Goal: Task Accomplishment & Management: Use online tool/utility

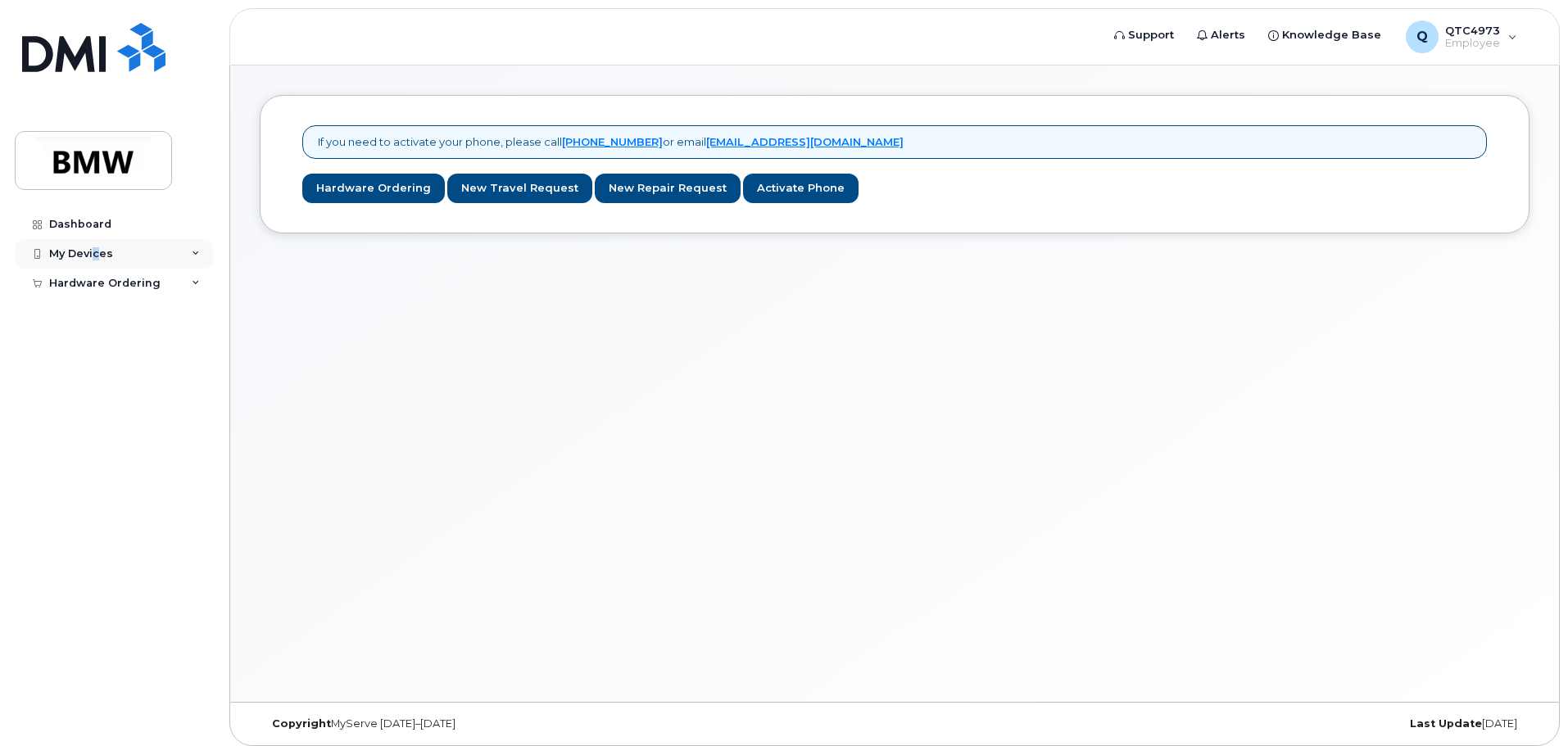
click at [96, 253] on div "My Devices" at bounding box center [82, 254] width 64 height 13
click at [113, 294] on link "Add Device" at bounding box center [127, 284] width 169 height 31
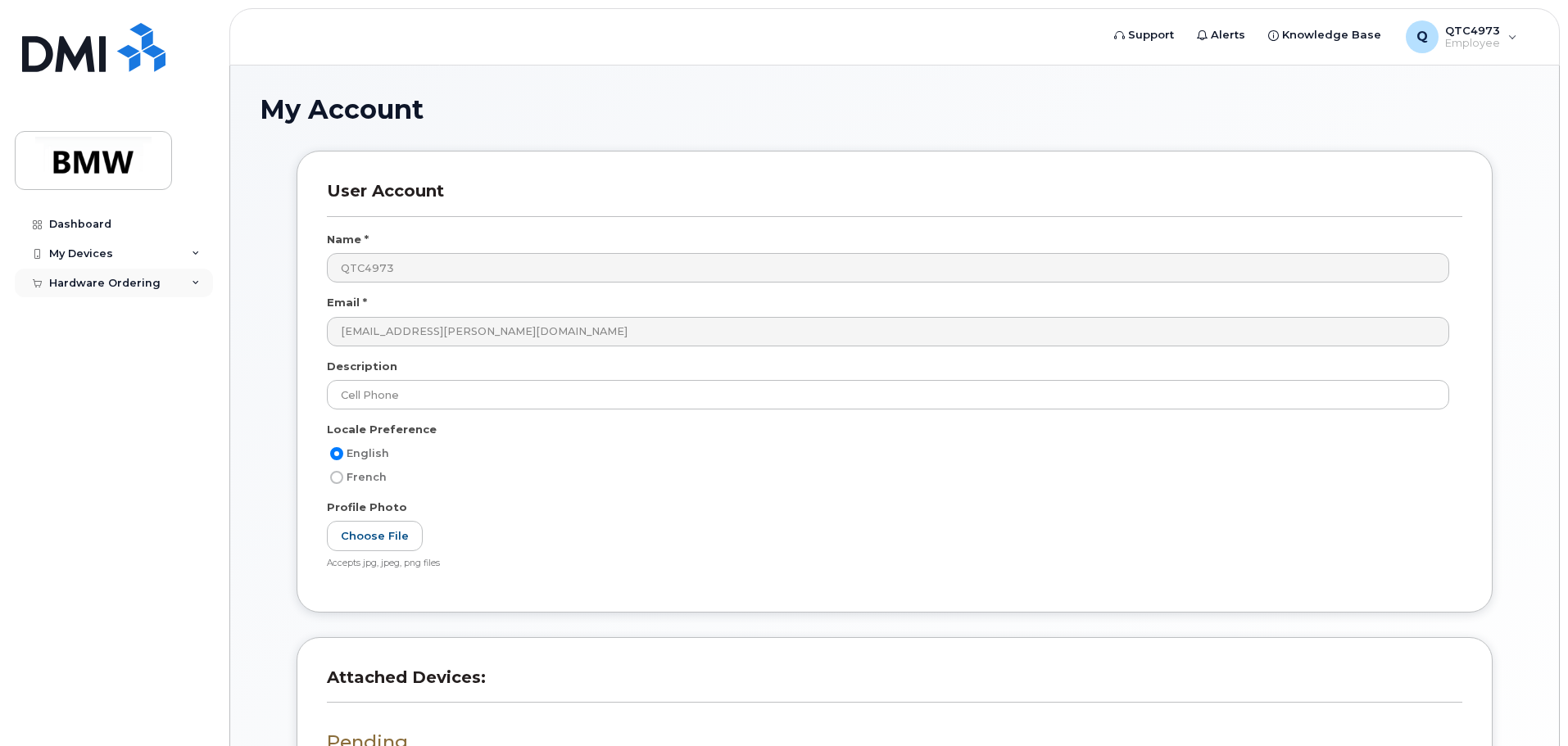
click at [147, 284] on div "Hardware Ordering" at bounding box center [105, 283] width 112 height 13
click at [103, 310] on div "New Order" at bounding box center [88, 313] width 62 height 15
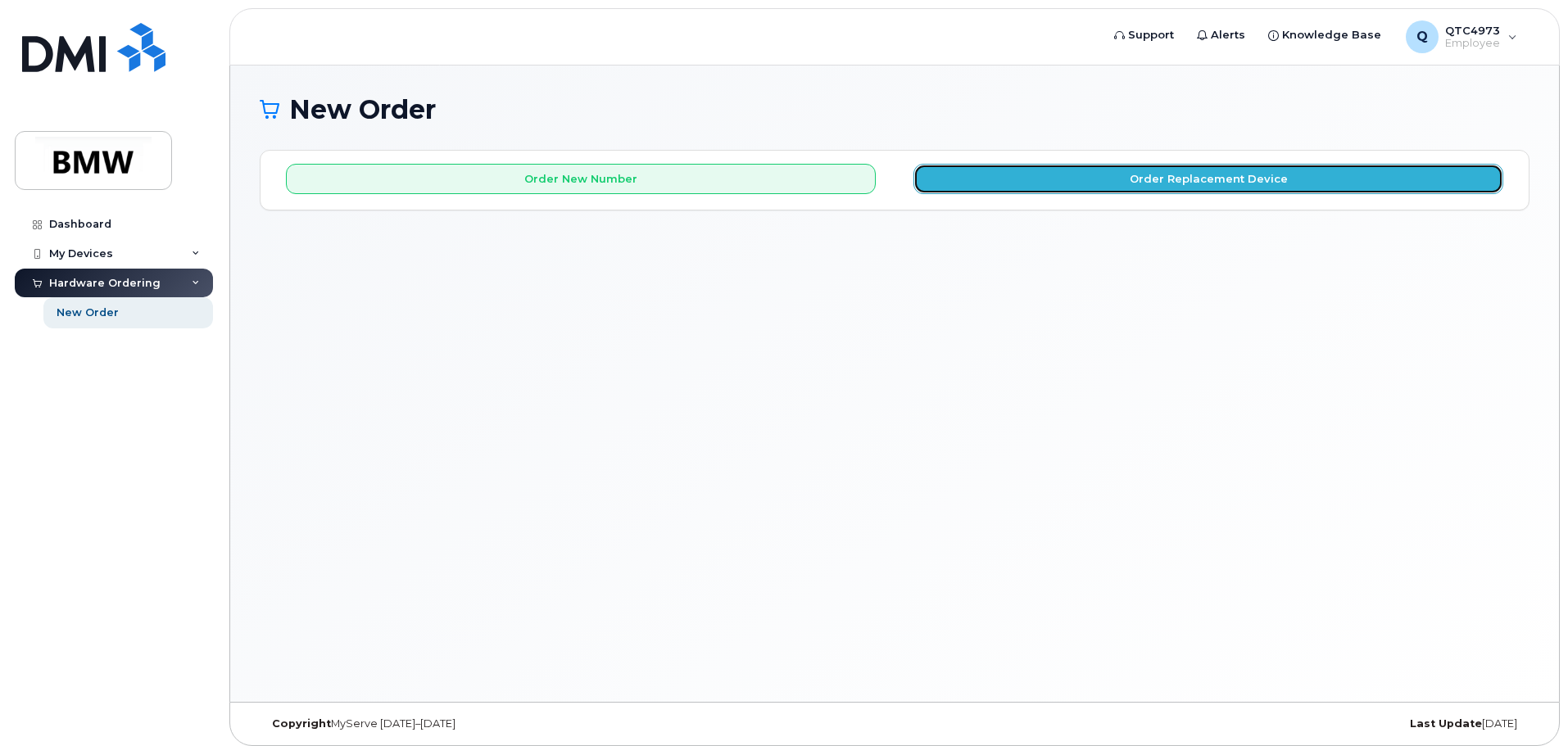
click at [972, 187] on button "Order Replacement Device" at bounding box center [1209, 178] width 590 height 30
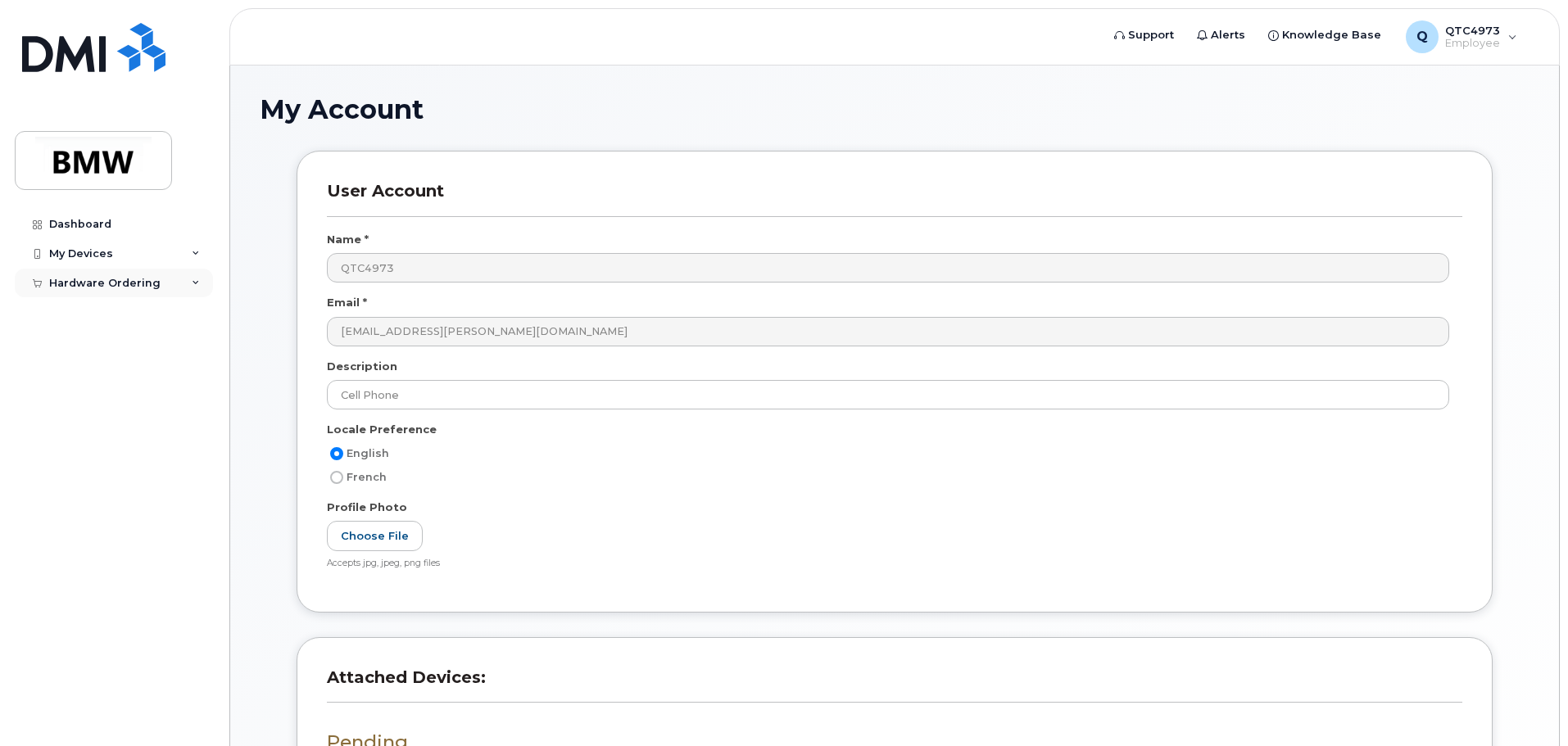
click at [163, 276] on div "Hardware Ordering" at bounding box center [114, 283] width 199 height 29
click at [158, 258] on div "My Devices" at bounding box center [114, 254] width 199 height 29
click at [171, 322] on div "Hardware Ordering" at bounding box center [114, 314] width 199 height 29
click at [177, 260] on div "My Devices" at bounding box center [114, 254] width 199 height 29
click at [141, 289] on div "Hardware Ordering" at bounding box center [105, 283] width 112 height 13
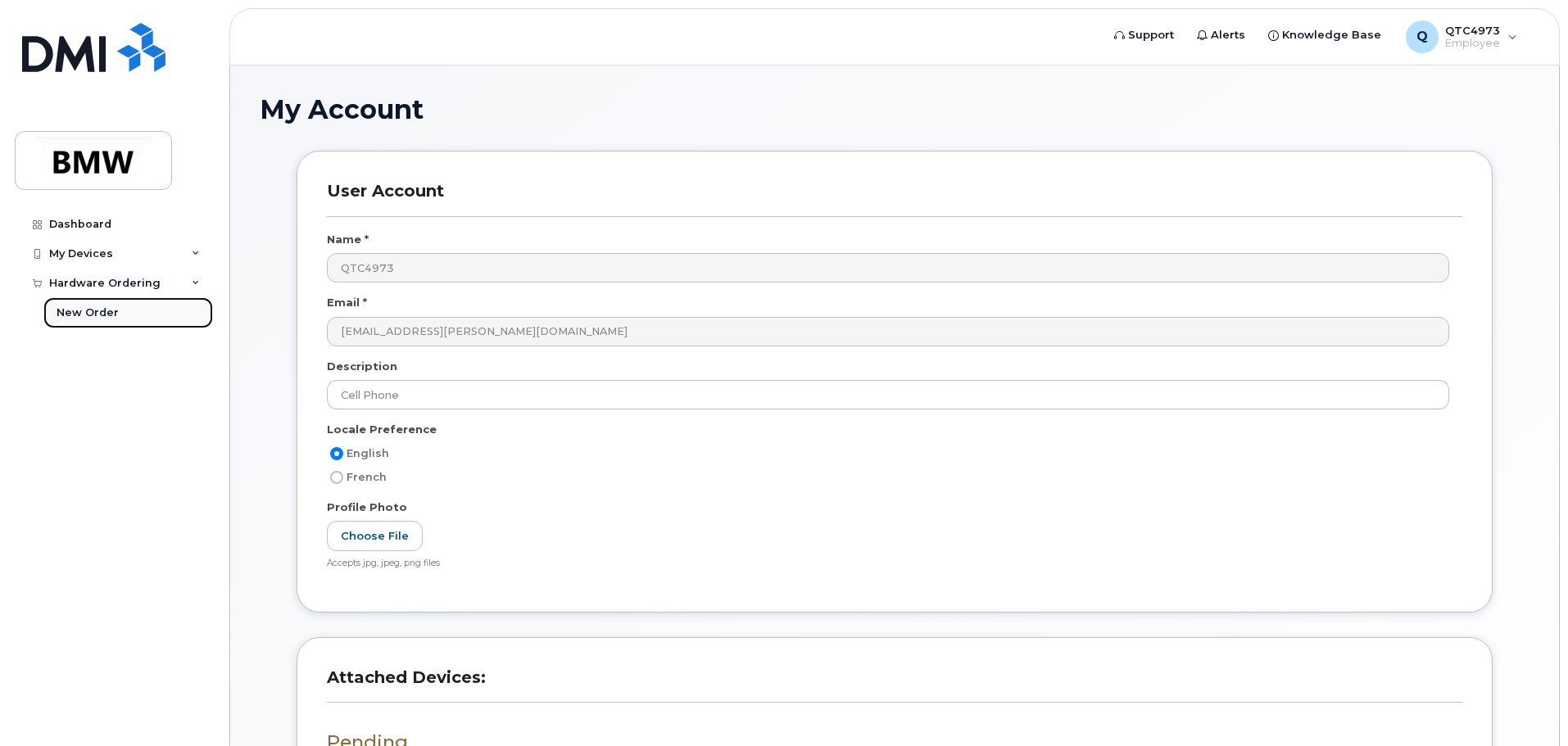
click at [110, 308] on div "New Order" at bounding box center [88, 313] width 62 height 15
